Goal: Check status: Check status

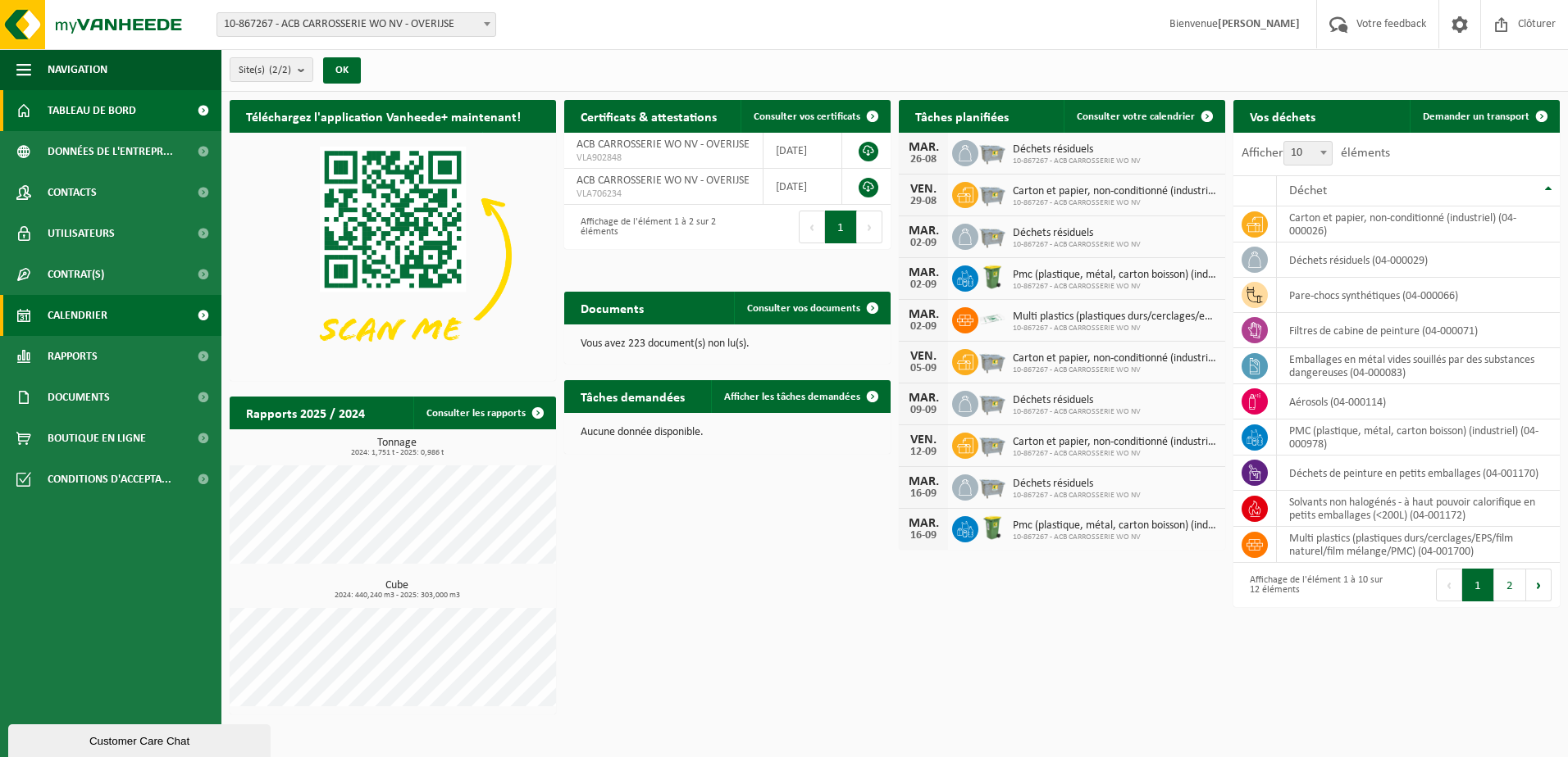
click at [89, 315] on span "Calendrier" at bounding box center [78, 316] width 60 height 41
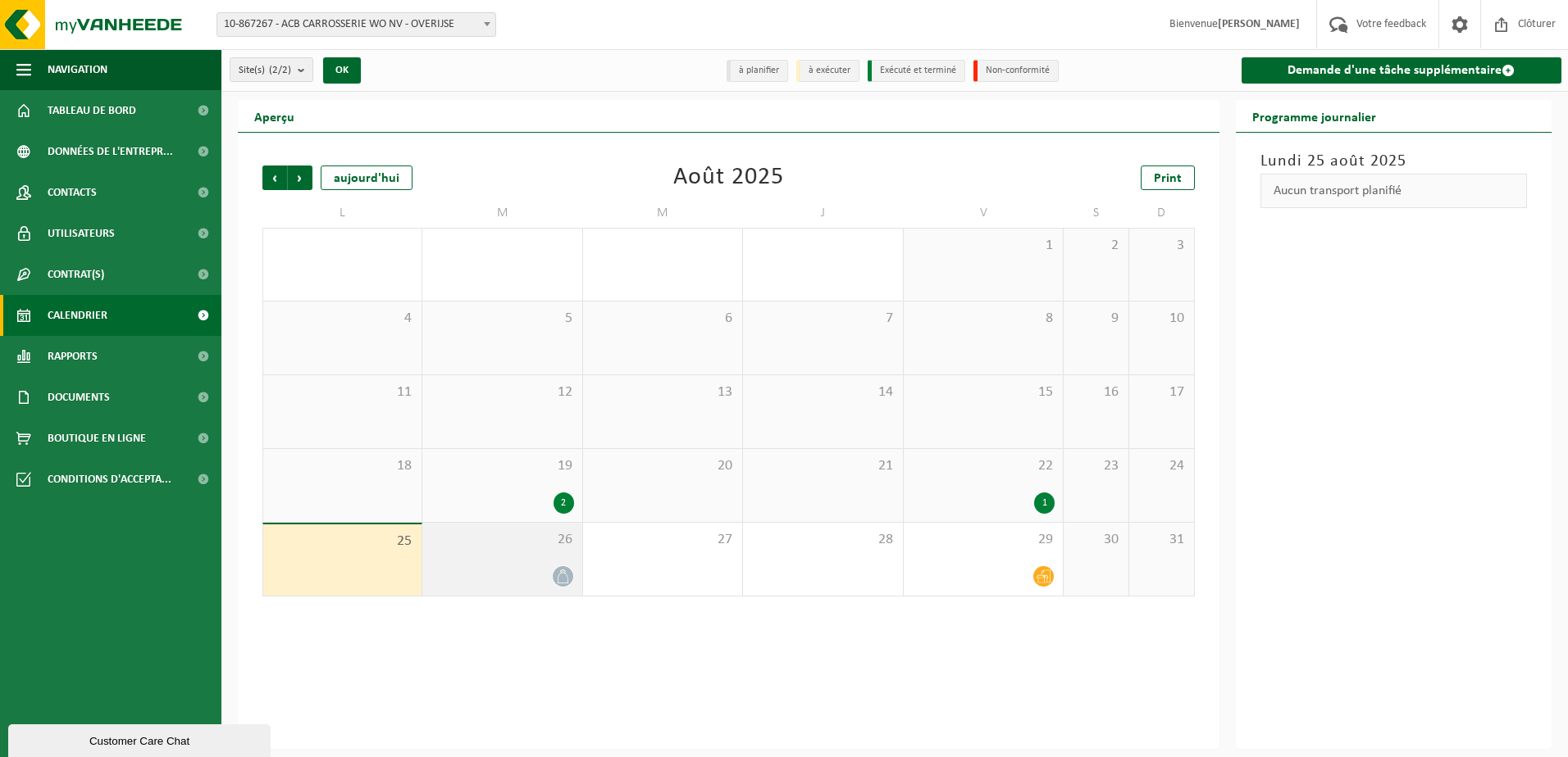
click at [552, 582] on div at bounding box center [502, 576] width 143 height 22
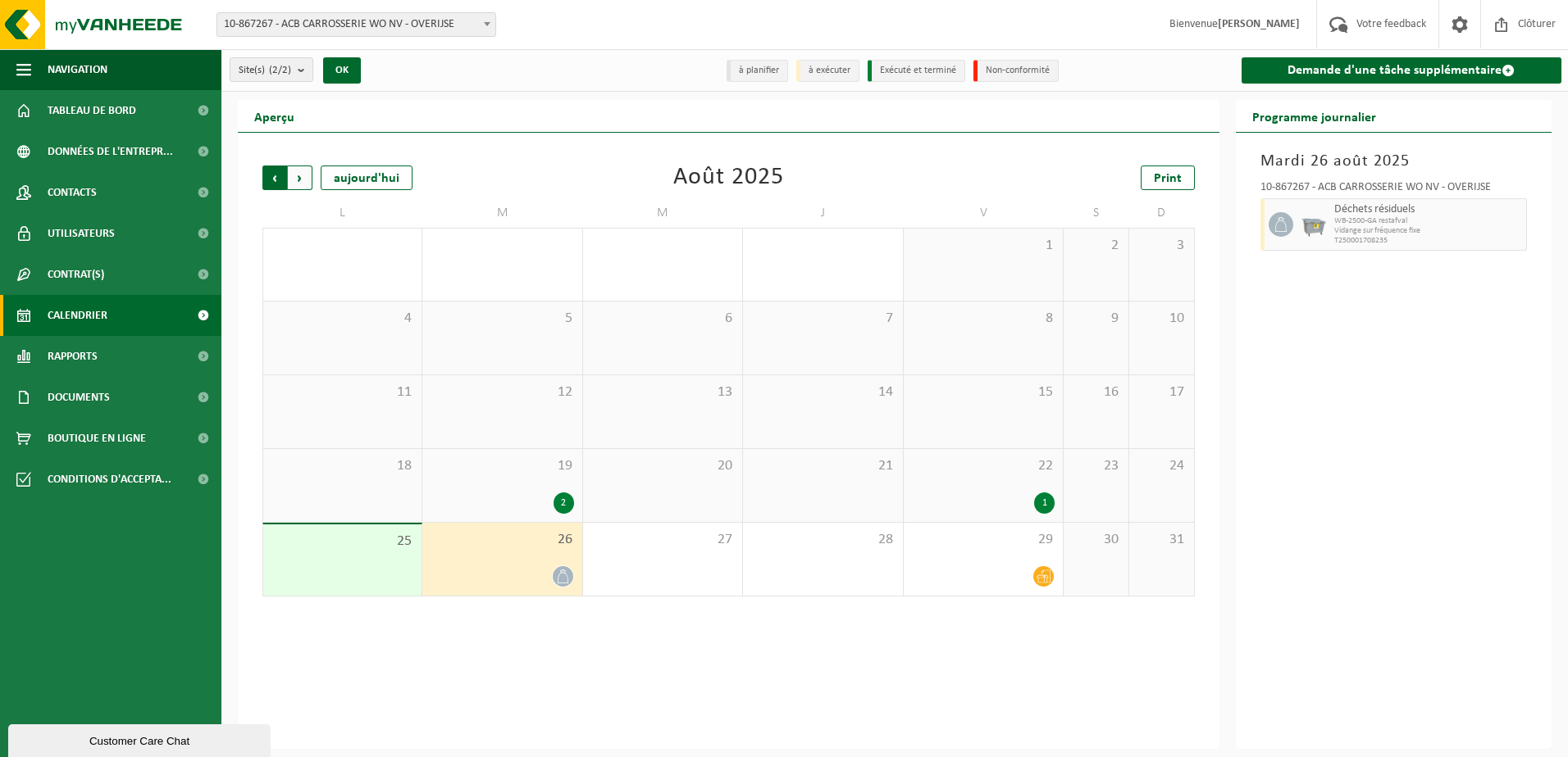
click at [304, 174] on span "Suivant" at bounding box center [299, 177] width 24 height 24
